Goal: Check status: Check status

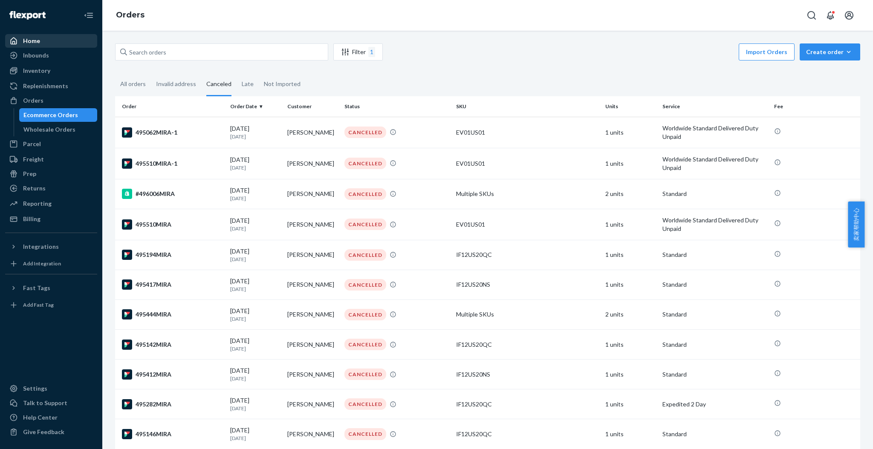
click at [49, 39] on div "Home" at bounding box center [51, 41] width 90 height 12
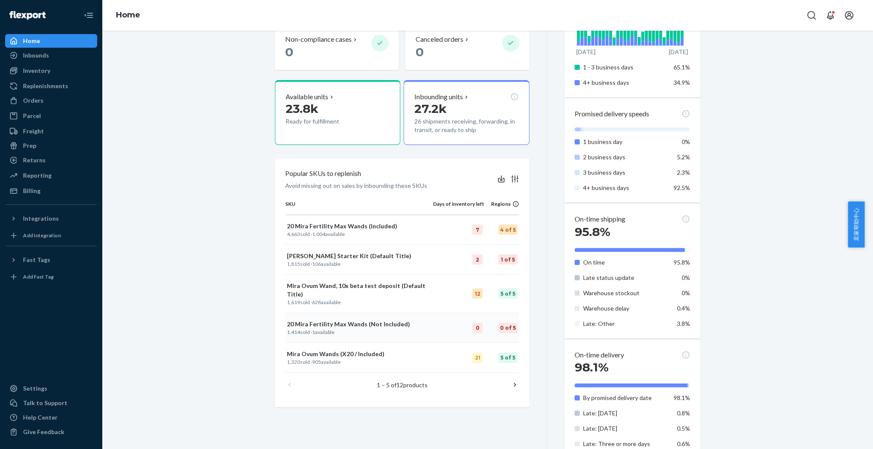
scroll to position [284, 0]
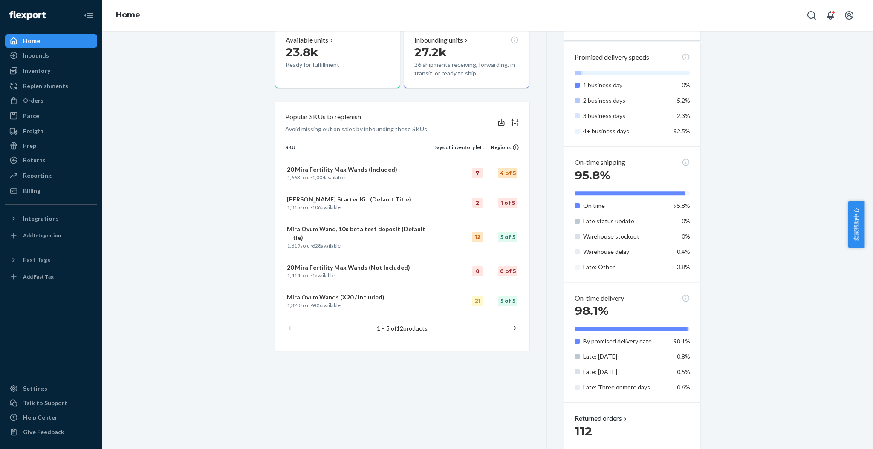
click at [513, 326] on icon at bounding box center [514, 328] width 2 height 4
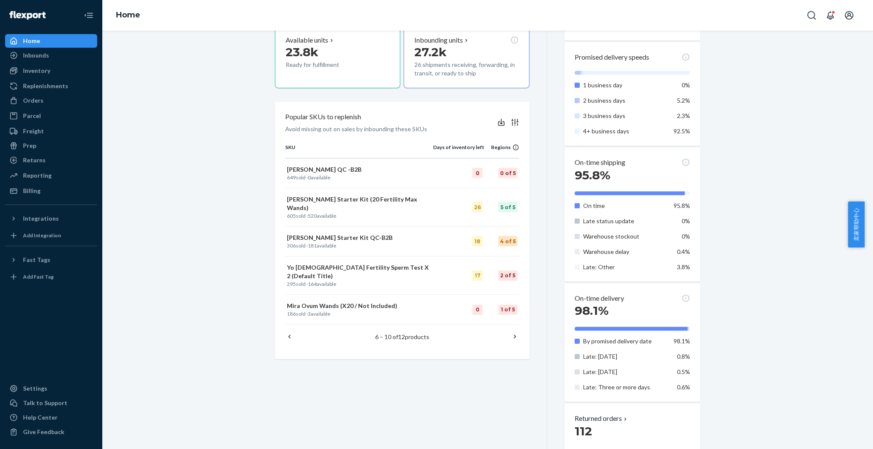
click at [511, 332] on icon at bounding box center [514, 336] width 9 height 9
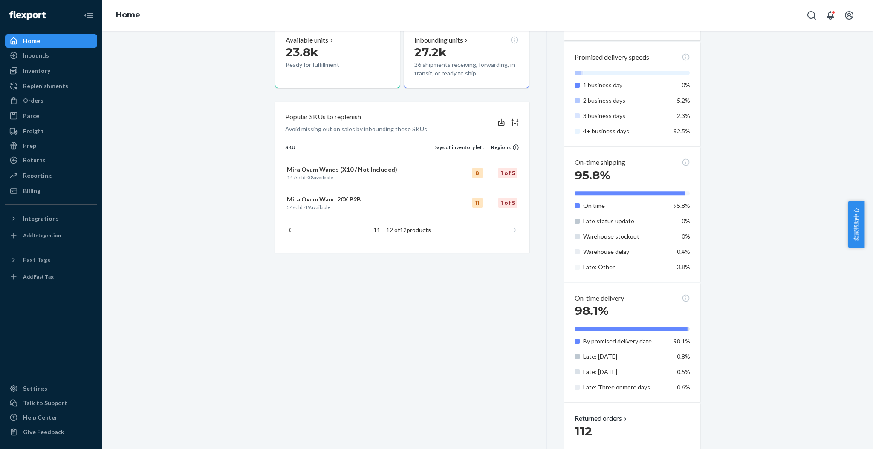
click at [285, 228] on icon at bounding box center [289, 230] width 9 height 9
click at [286, 230] on icon at bounding box center [289, 230] width 9 height 9
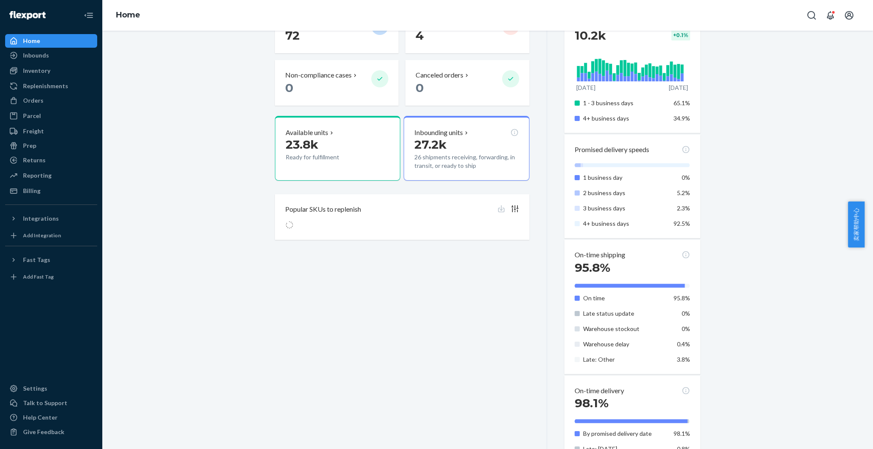
scroll to position [170, 0]
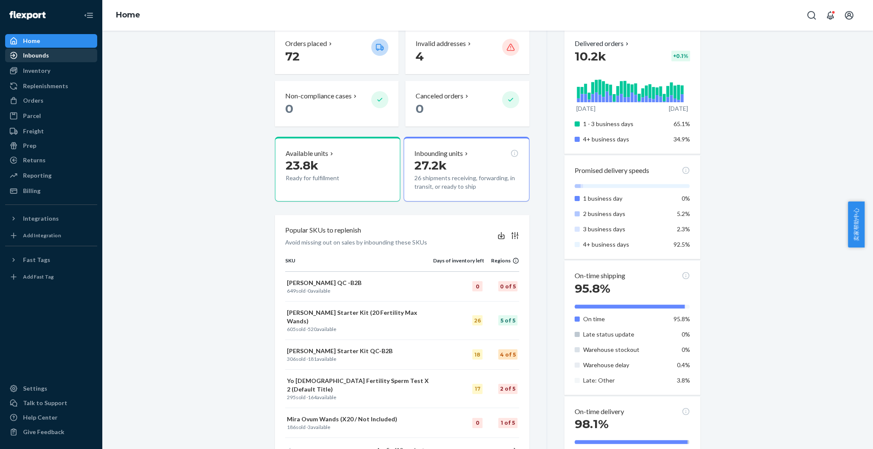
click at [44, 55] on div "Inbounds" at bounding box center [36, 55] width 26 height 9
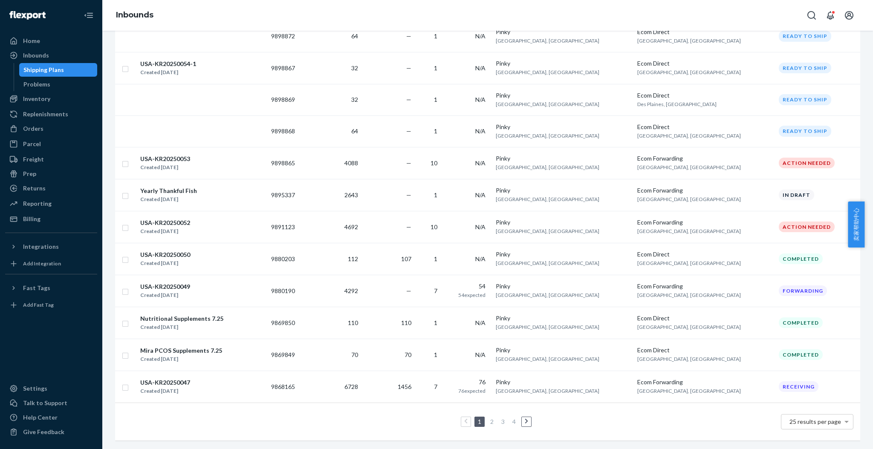
scroll to position [585, 0]
click at [489, 418] on link "2" at bounding box center [491, 421] width 7 height 7
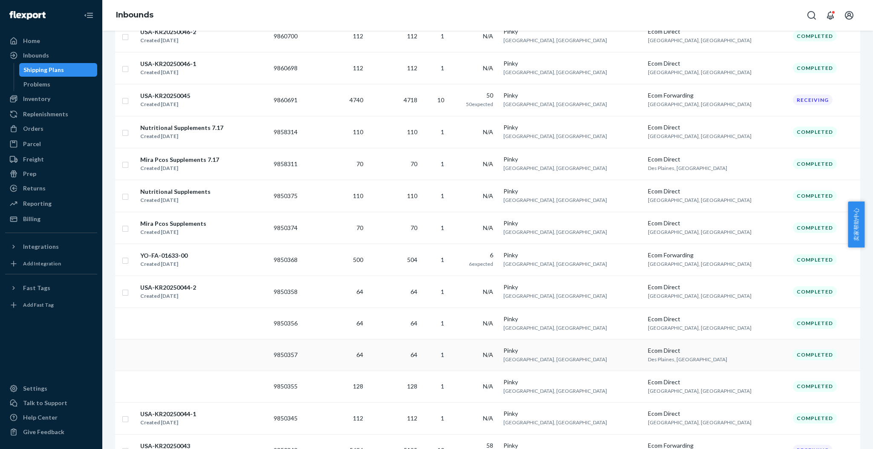
scroll to position [227, 0]
click at [229, 99] on div "USA-KR20250045 Created [DATE]" at bounding box center [203, 101] width 127 height 18
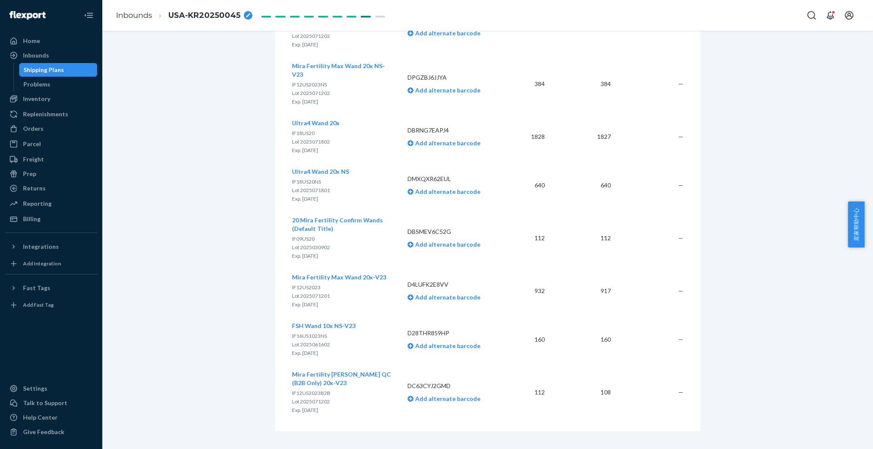
scroll to position [1664, 0]
click at [41, 41] on div "Home" at bounding box center [51, 41] width 90 height 12
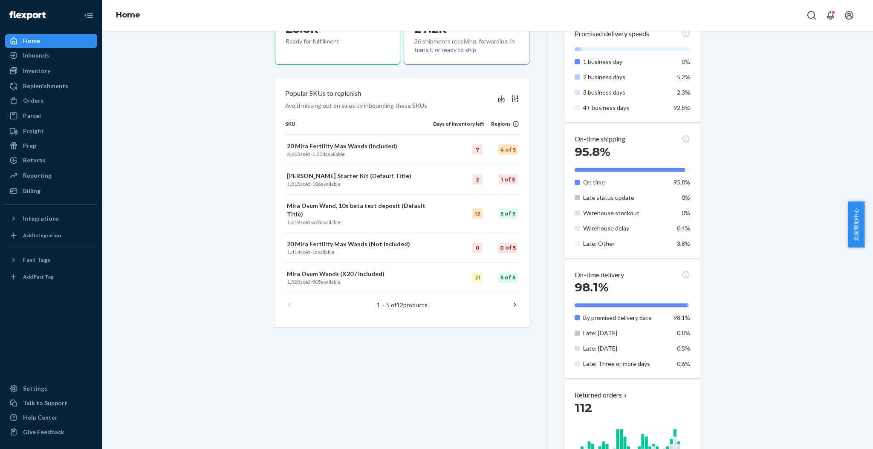
scroll to position [308, 0]
click at [37, 57] on div "Inbounds" at bounding box center [36, 55] width 26 height 9
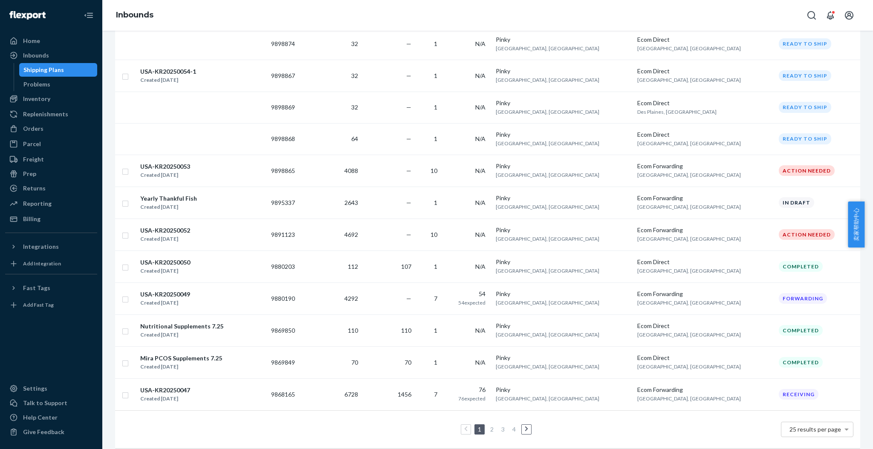
scroll to position [585, 0]
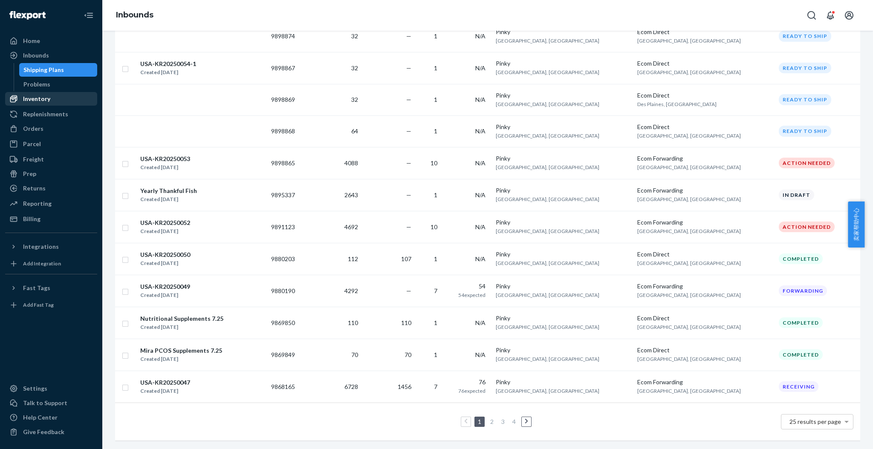
click at [45, 99] on div "Inventory" at bounding box center [36, 99] width 27 height 9
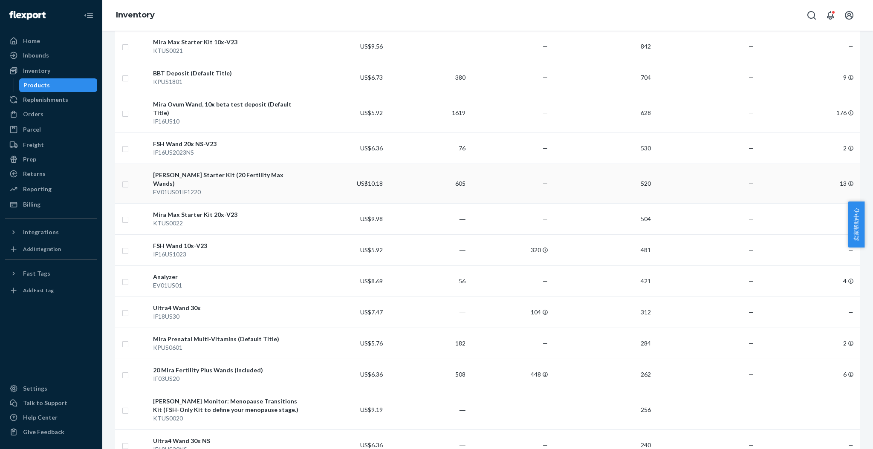
scroll to position [454, 0]
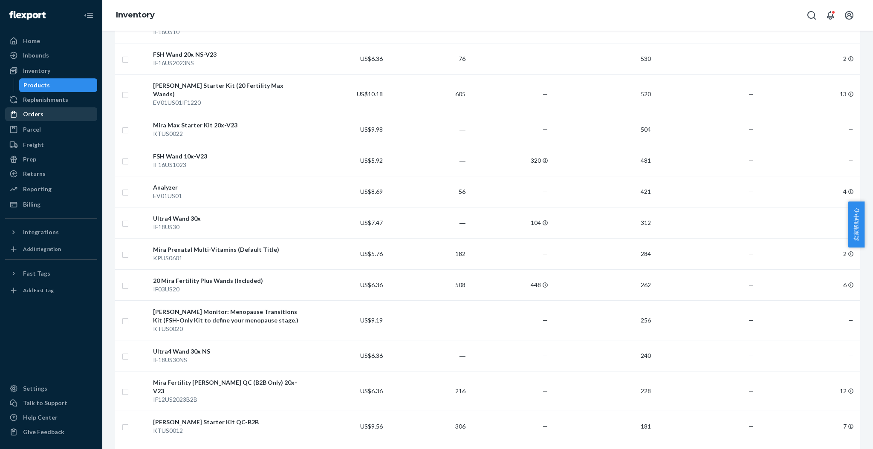
click at [35, 113] on div "Orders" at bounding box center [33, 114] width 20 height 9
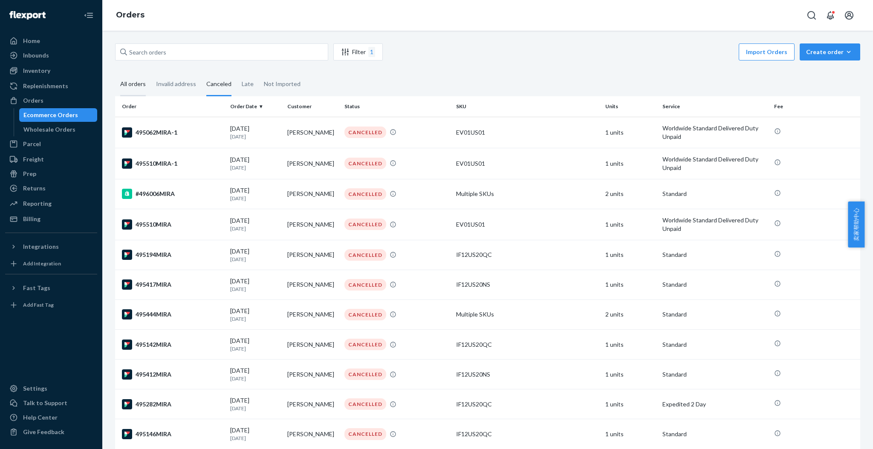
click at [139, 85] on div "All orders" at bounding box center [133, 84] width 26 height 23
click at [115, 73] on input "All orders" at bounding box center [115, 73] width 0 height 0
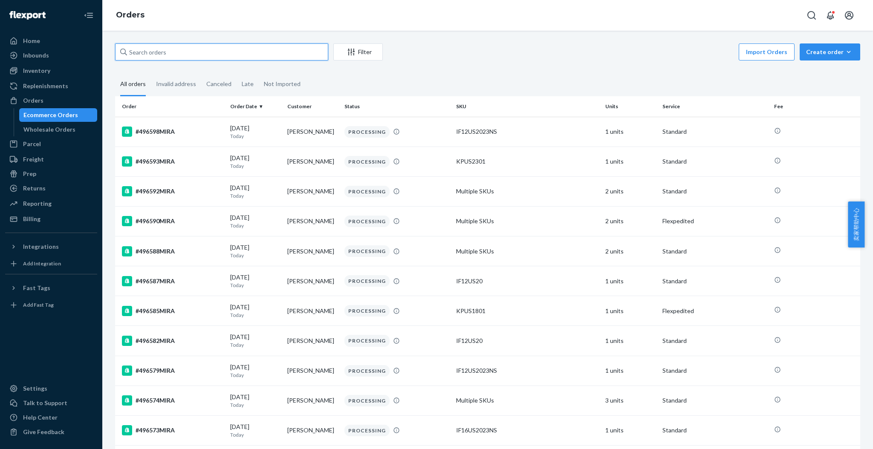
click at [158, 54] on input "text" at bounding box center [221, 51] width 213 height 17
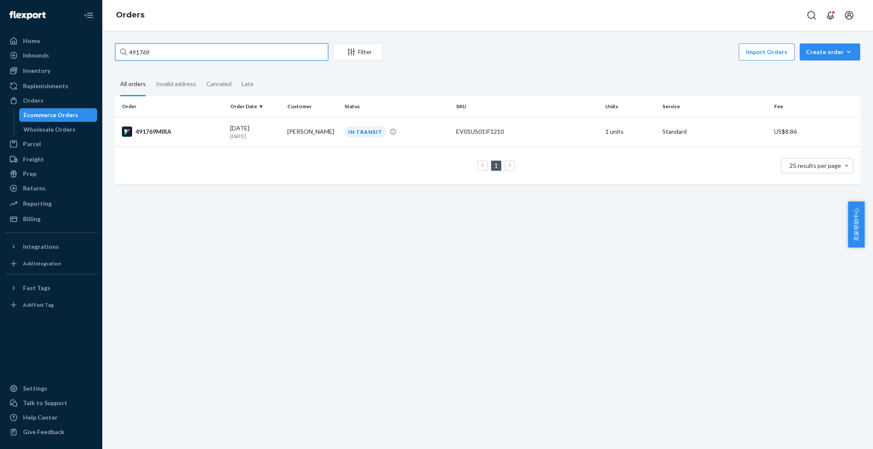
type input "491769"
